Goal: Information Seeking & Learning: Learn about a topic

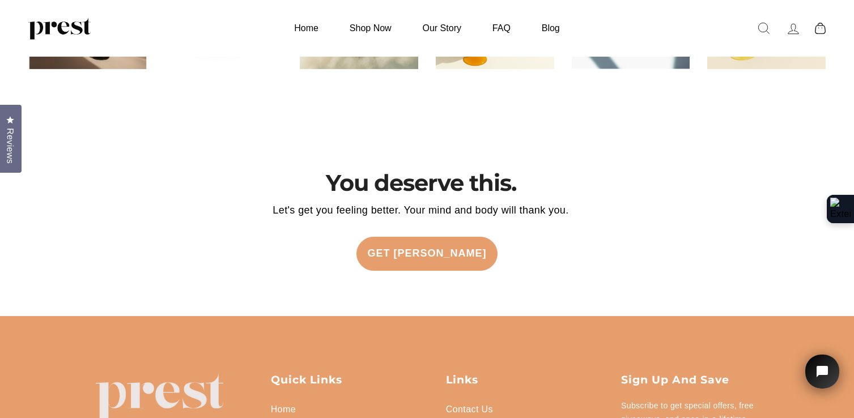
scroll to position [2771, 0]
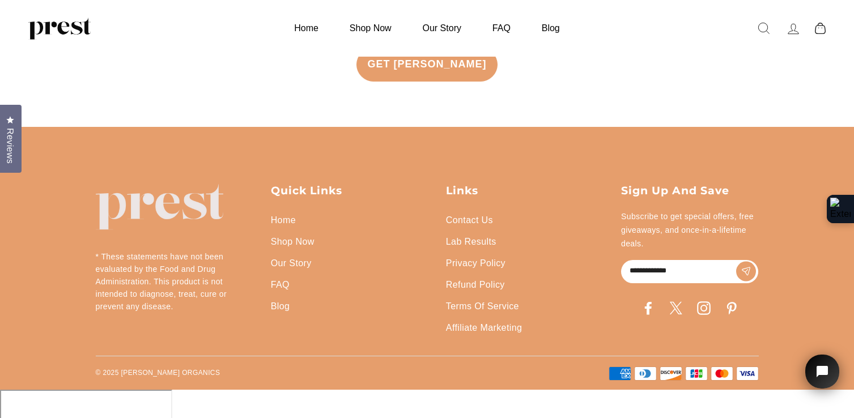
click at [307, 274] on link "Our Story" at bounding box center [291, 264] width 41 height 22
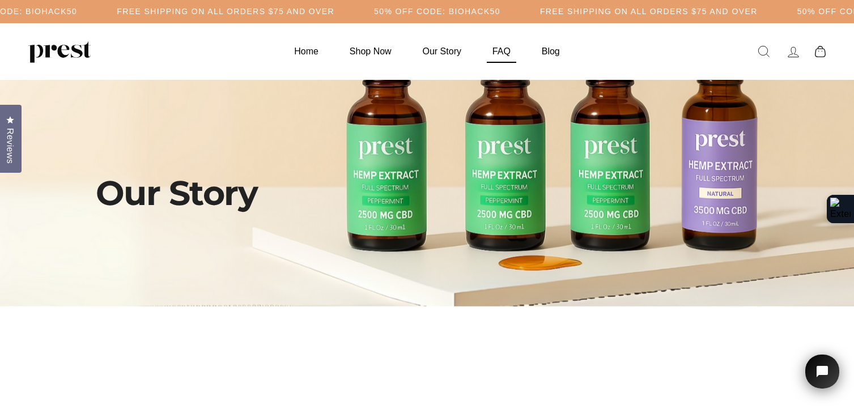
click at [490, 53] on link "FAQ" at bounding box center [502, 51] width 46 height 22
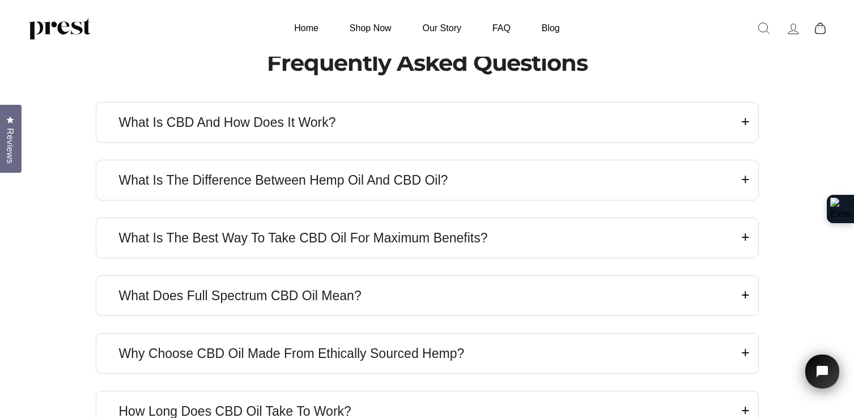
scroll to position [283, 0]
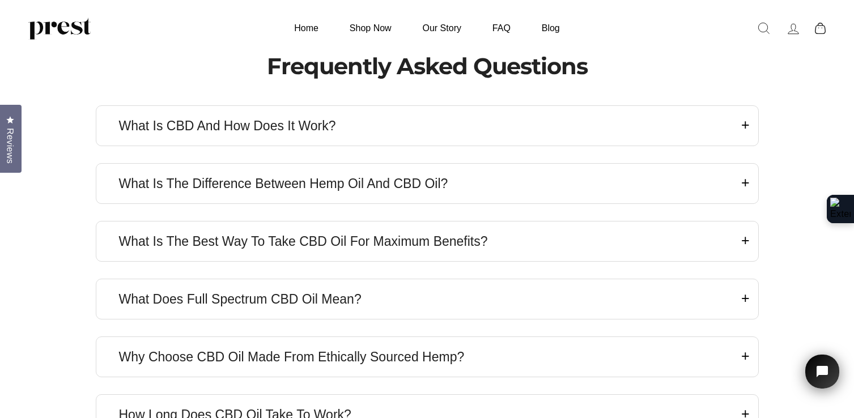
click at [425, 135] on article "What Is CBD and How Does It Work? CBD (short for cannabidiol) is a natural, non…" at bounding box center [427, 125] width 663 height 41
click at [403, 134] on h4 "What Is CBD and How Does It Work?" at bounding box center [427, 125] width 617 height 17
